Goal: Navigation & Orientation: Find specific page/section

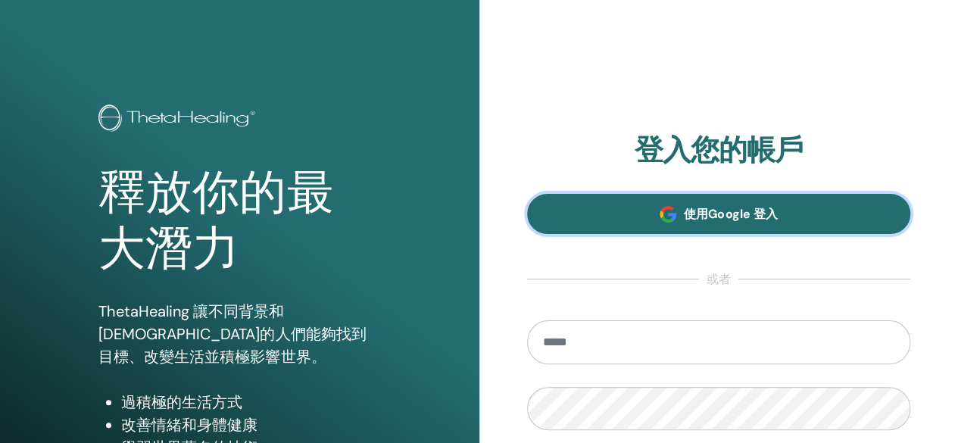
click at [672, 205] on link "使用Google 登入" at bounding box center [719, 214] width 384 height 40
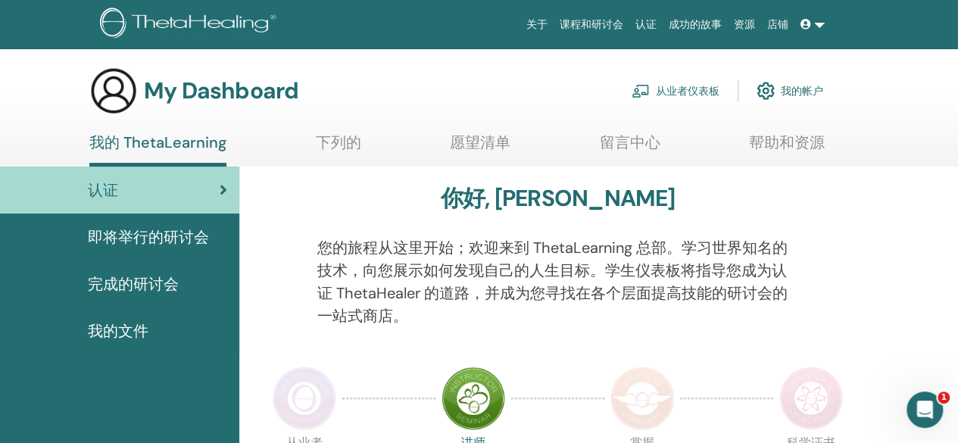
click at [138, 283] on span "完成的研讨会" at bounding box center [133, 283] width 91 height 23
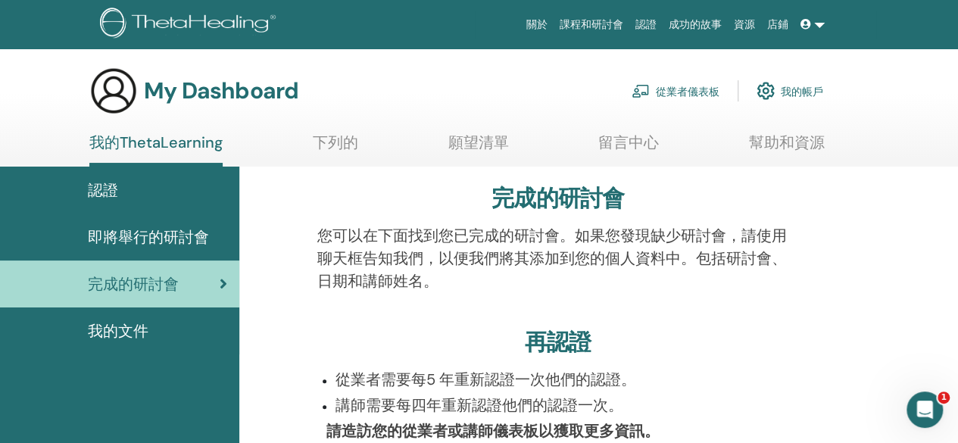
click at [763, 89] on img at bounding box center [765, 91] width 18 height 26
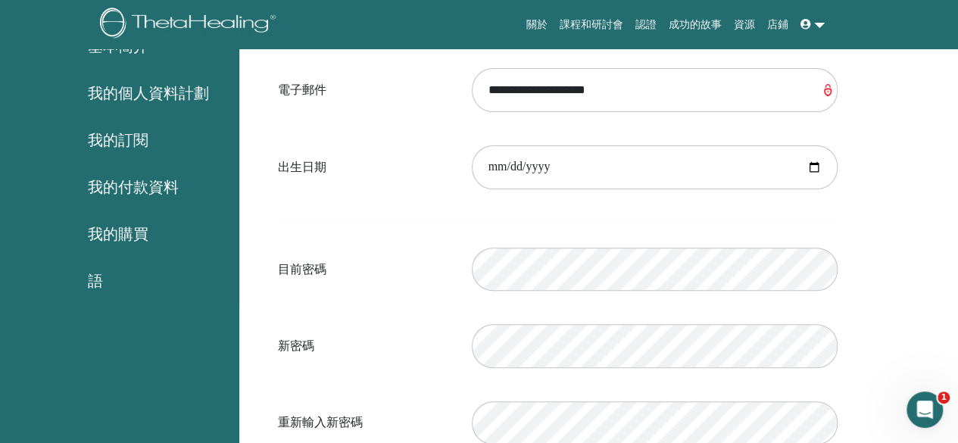
scroll to position [185, 0]
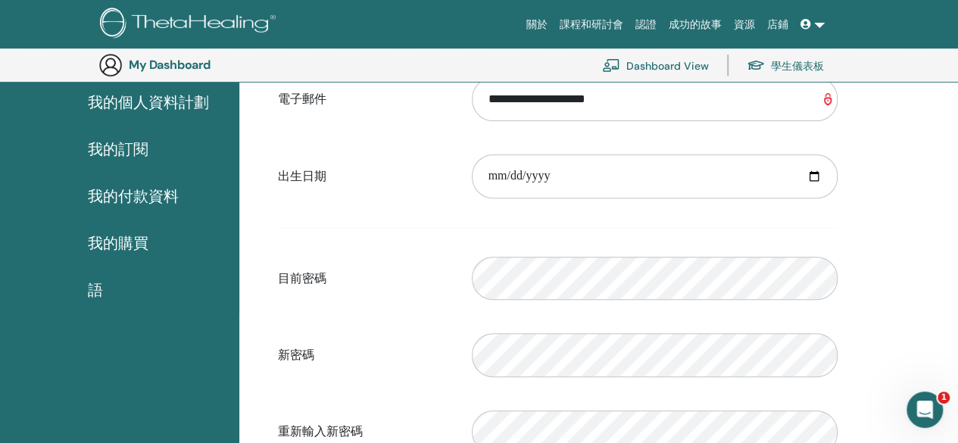
click at [152, 196] on font "我的付款資料" at bounding box center [133, 196] width 91 height 20
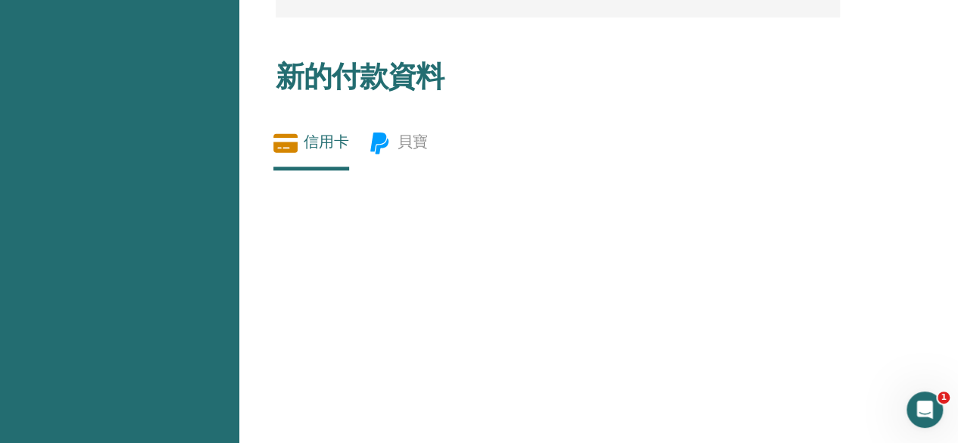
scroll to position [260, 0]
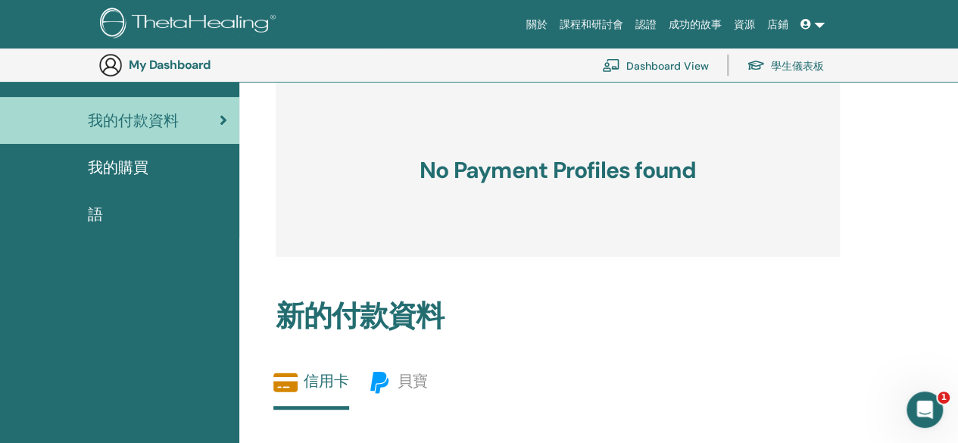
click at [643, 25] on font "認證" at bounding box center [645, 24] width 21 height 12
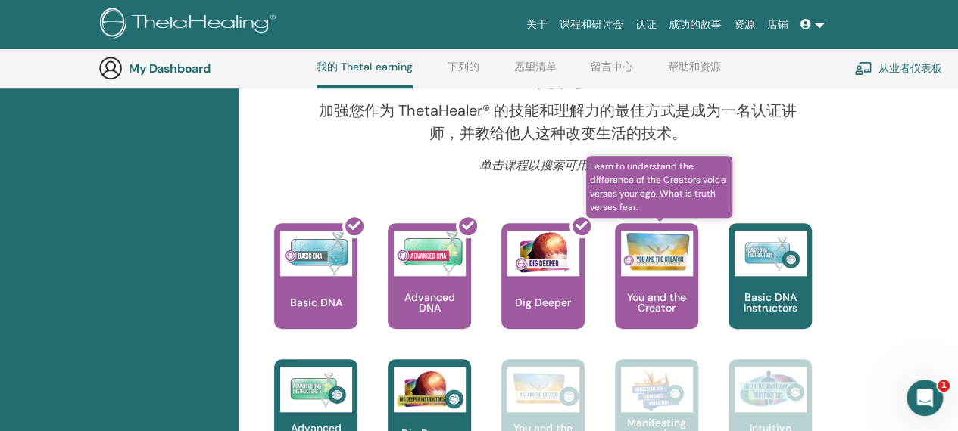
scroll to position [569, 0]
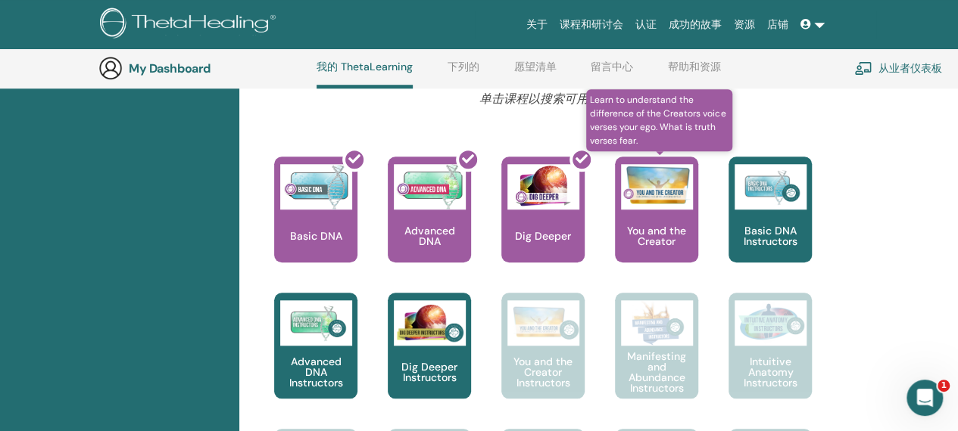
click at [639, 207] on div at bounding box center [657, 186] width 72 height 45
